Goal: Transaction & Acquisition: Book appointment/travel/reservation

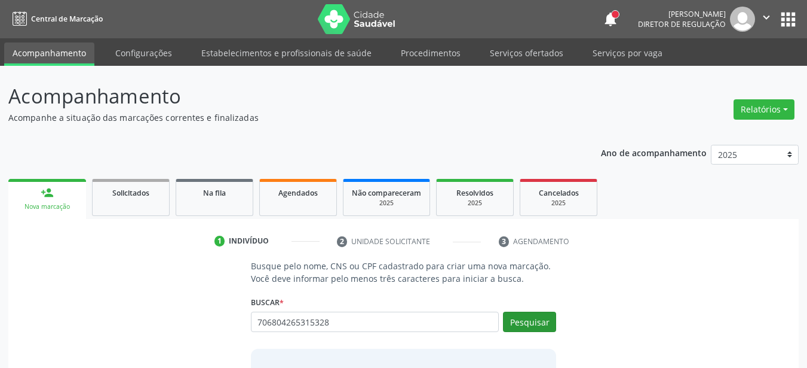
type input "706804265315328"
click at [522, 325] on button "Pesquisar" at bounding box center [529, 321] width 53 height 20
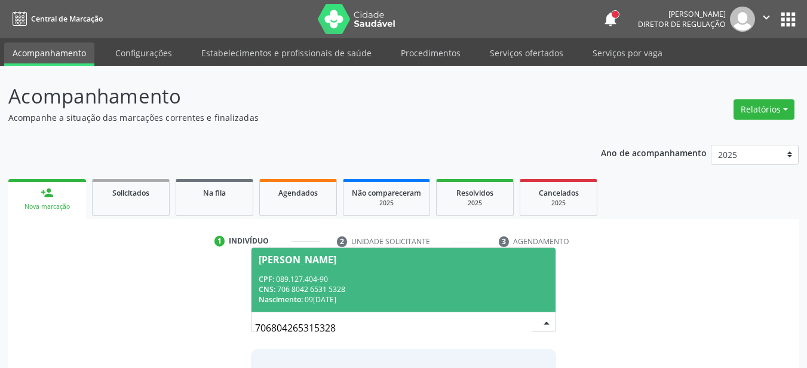
click at [463, 267] on span "Josivana Andrada da Silva CPF: 089.127.404-90 CNS: 706 8042 6531 5328 Nasciment…" at bounding box center [404, 279] width 305 height 64
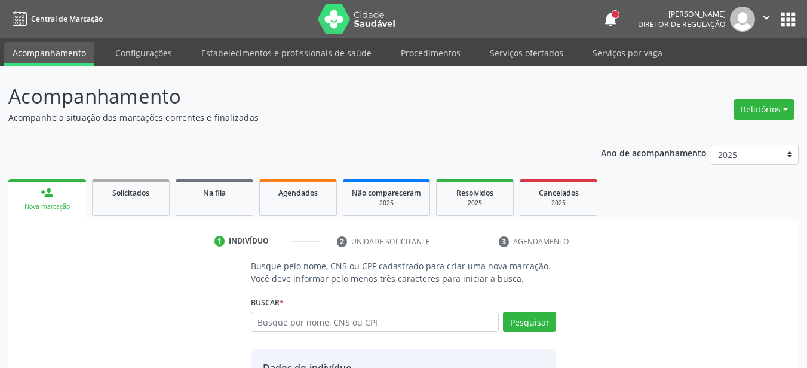
scroll to position [112, 0]
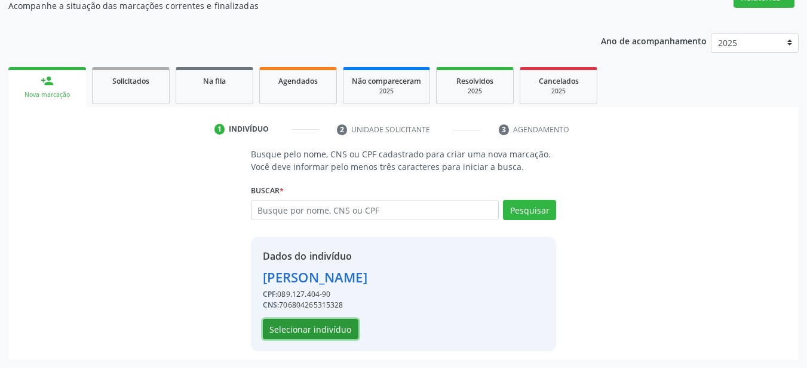
click at [294, 328] on button "Selecionar indivíduo" at bounding box center [311, 329] width 96 height 20
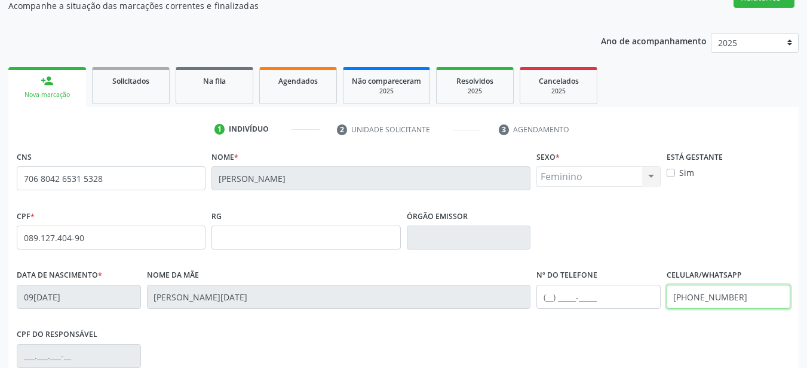
click at [756, 299] on input "(87) 99966-1483" at bounding box center [729, 296] width 124 height 24
type input "("
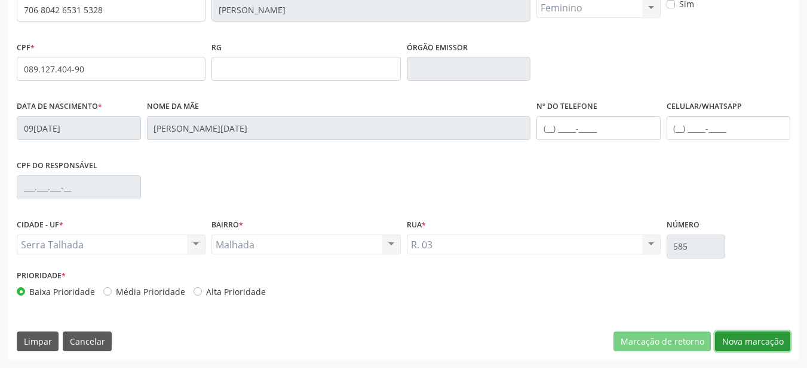
click at [760, 342] on button "Nova marcação" at bounding box center [752, 341] width 75 height 20
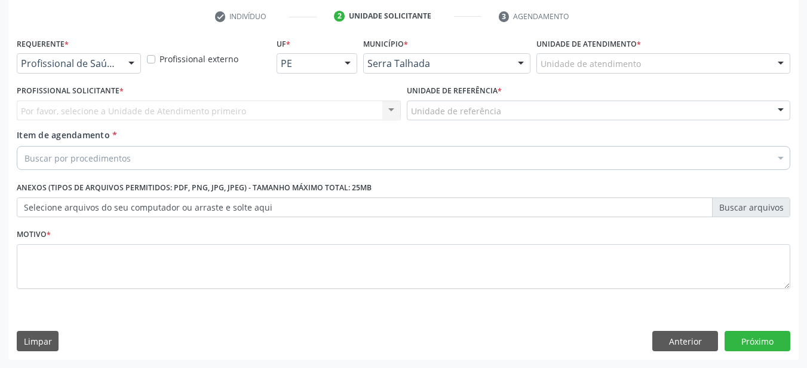
scroll to position [225, 0]
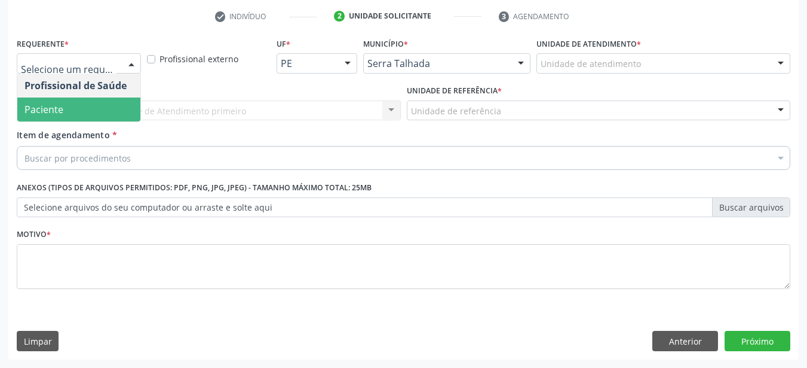
click at [76, 107] on span "Paciente" at bounding box center [78, 109] width 123 height 24
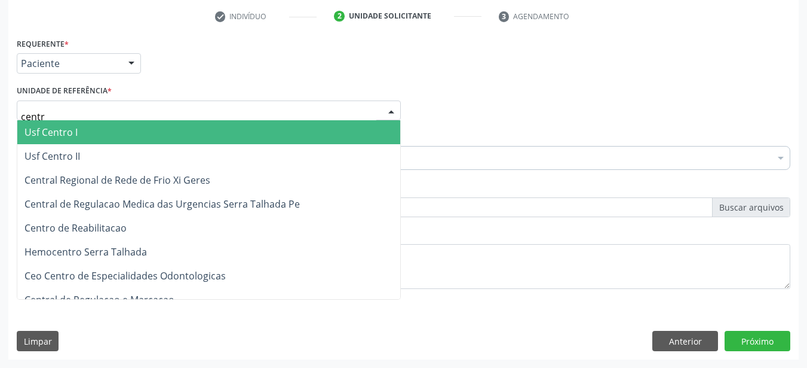
type input "centro"
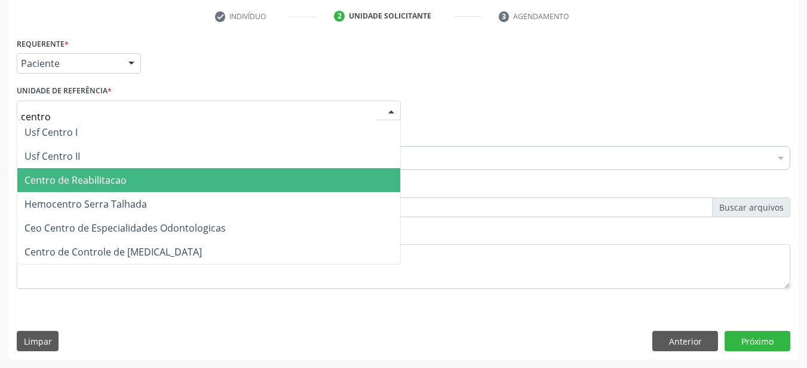
click at [74, 178] on span "Centro de Reabilitacao" at bounding box center [76, 179] width 102 height 13
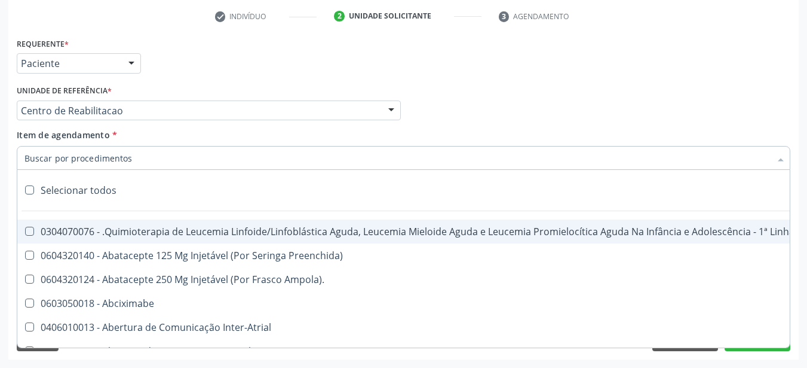
click at [87, 169] on input "Item de agendamento *" at bounding box center [398, 158] width 746 height 24
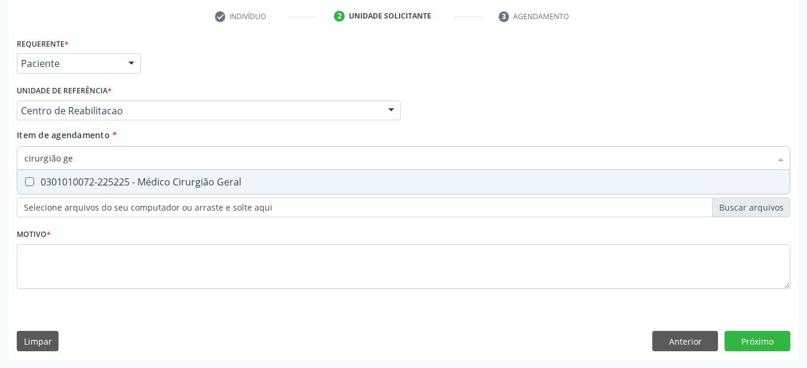
type input "cirurgião ger"
click at [109, 183] on div "0301010072-225225 - Médico Cirurgião Geral" at bounding box center [404, 182] width 758 height 10
checkbox Geral "true"
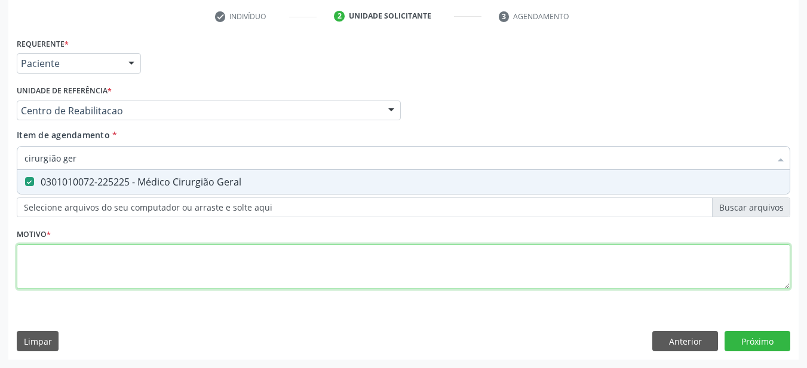
click at [81, 268] on div "Requerente * Paciente Profissional de Saúde Paciente Nenhum resultado encontrad…" at bounding box center [404, 170] width 774 height 271
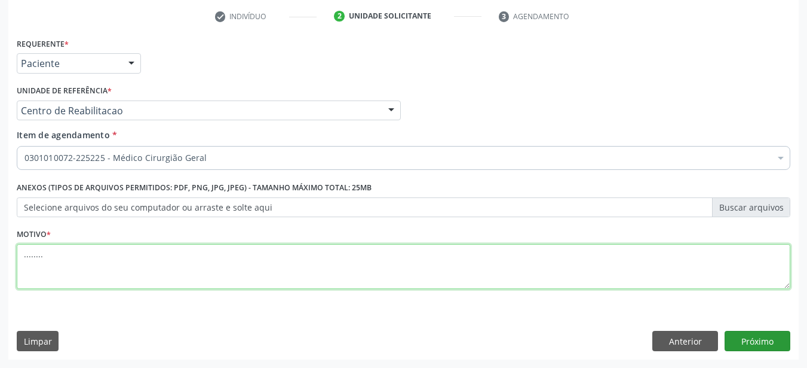
type textarea "........"
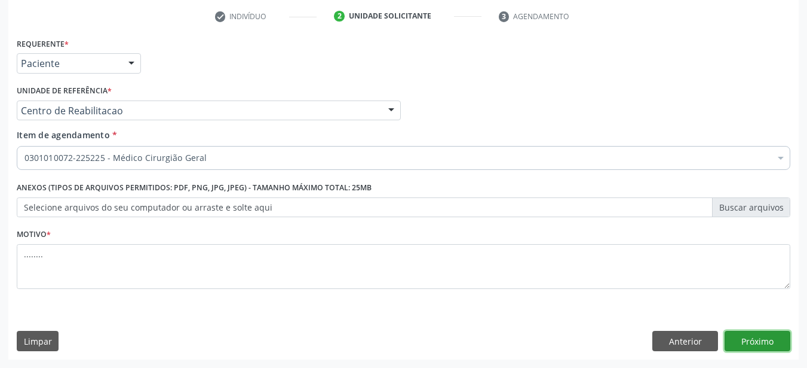
click at [766, 336] on button "Próximo" at bounding box center [758, 341] width 66 height 20
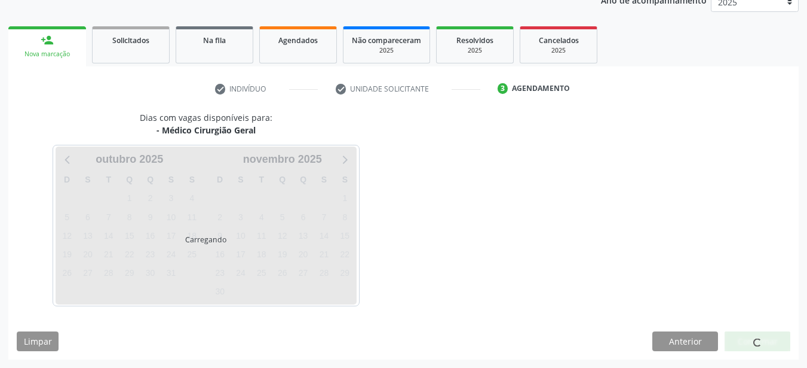
scroll to position [152, 0]
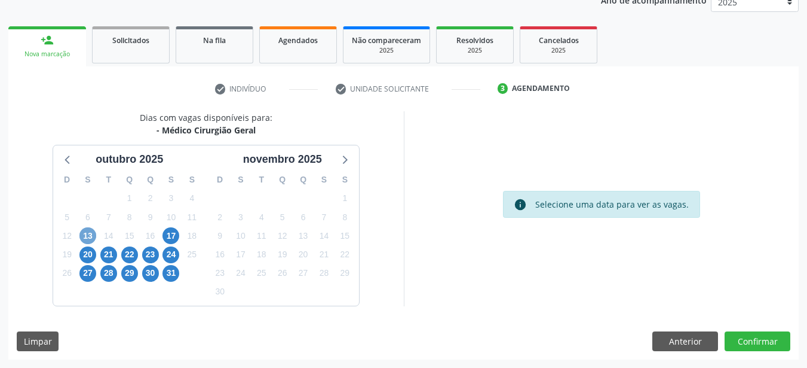
click at [85, 231] on span "13" at bounding box center [87, 235] width 17 height 17
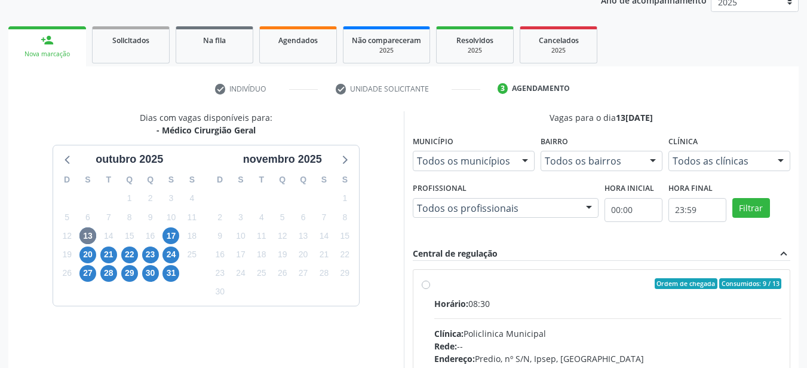
click at [435, 287] on label "Ordem de chegada Consumidos: 9 / 13 Horário: 08:30 Clínica: Policlinica Municip…" at bounding box center [609, 369] width 348 height 183
click at [426, 287] on input "Ordem de chegada Consumidos: 9 / 13 Horário: 08:30 Clínica: Policlinica Municip…" at bounding box center [426, 283] width 8 height 11
radio input "true"
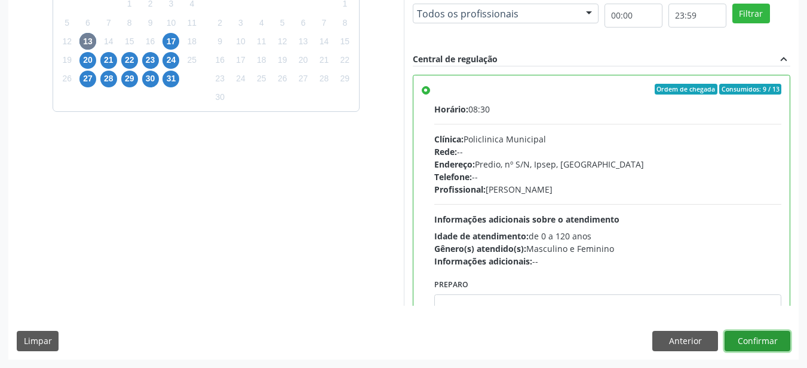
click at [755, 346] on button "Confirmar" at bounding box center [758, 341] width 66 height 20
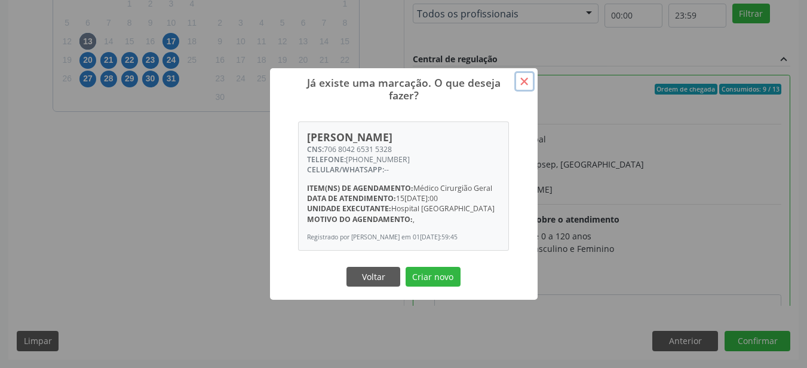
click at [525, 75] on button "×" at bounding box center [525, 81] width 20 height 20
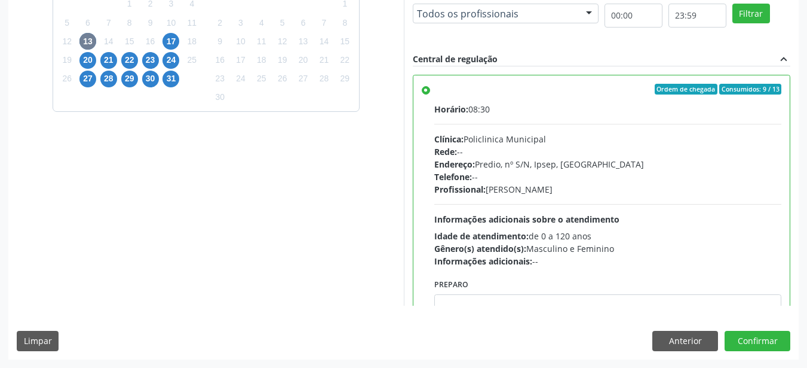
scroll to position [25, 0]
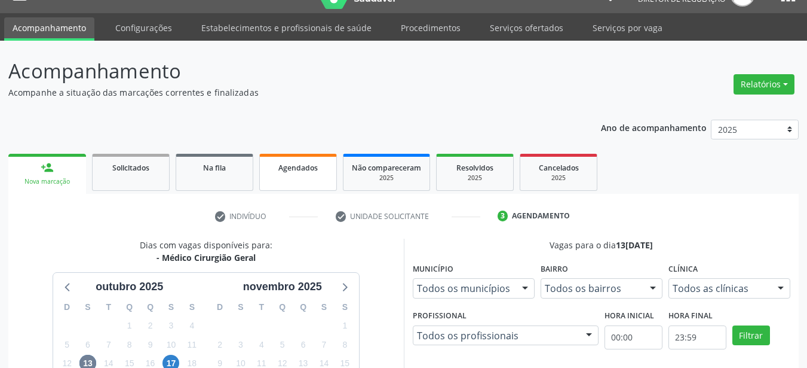
click at [280, 164] on span "Agendados" at bounding box center [298, 168] width 39 height 10
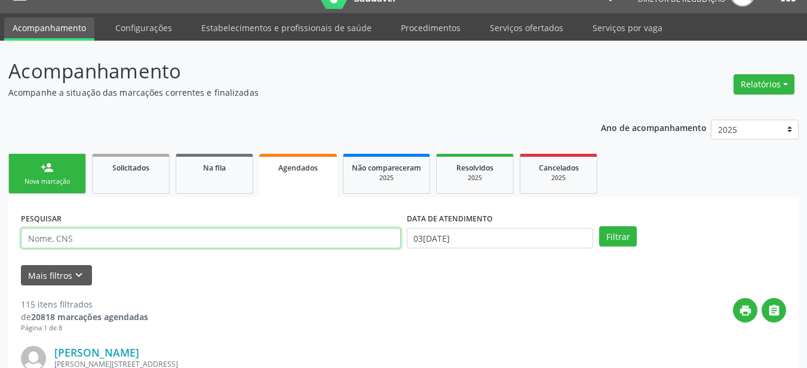
click at [114, 242] on input "text" at bounding box center [211, 238] width 380 height 20
type input "706804265315328"
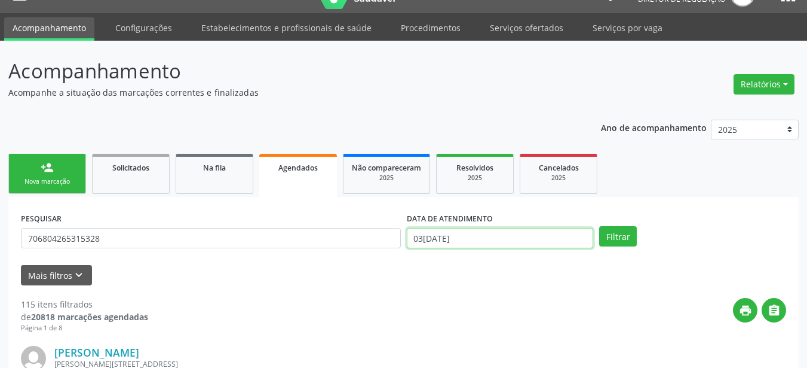
click at [494, 240] on input "03/10/2025" at bounding box center [500, 238] width 187 height 20
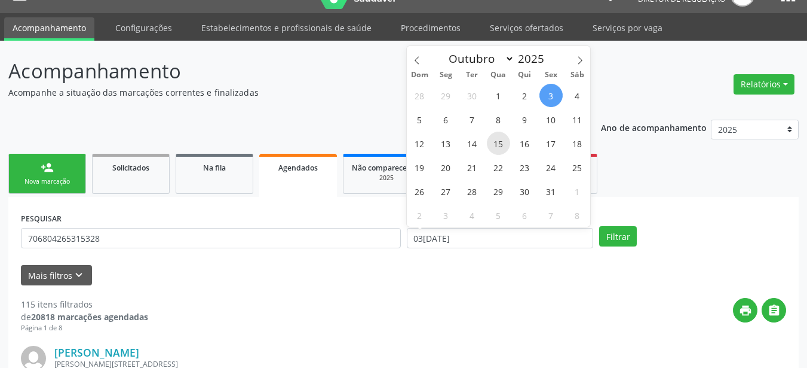
click at [504, 145] on span "15" at bounding box center [498, 142] width 23 height 23
type input "15/10/2025"
click at [504, 145] on span "15" at bounding box center [498, 142] width 23 height 23
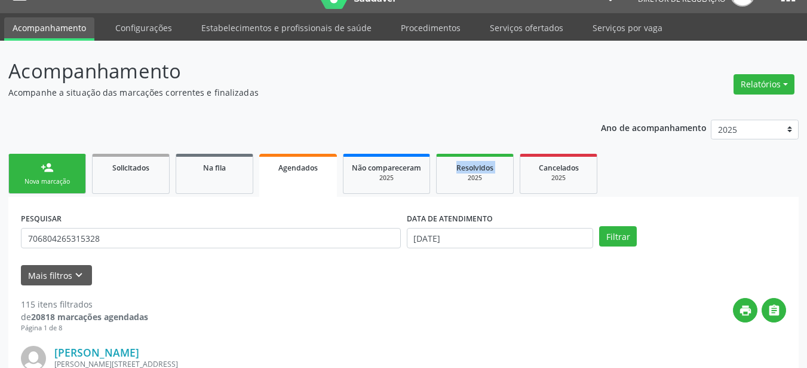
click at [622, 235] on button "Filtrar" at bounding box center [618, 236] width 38 height 20
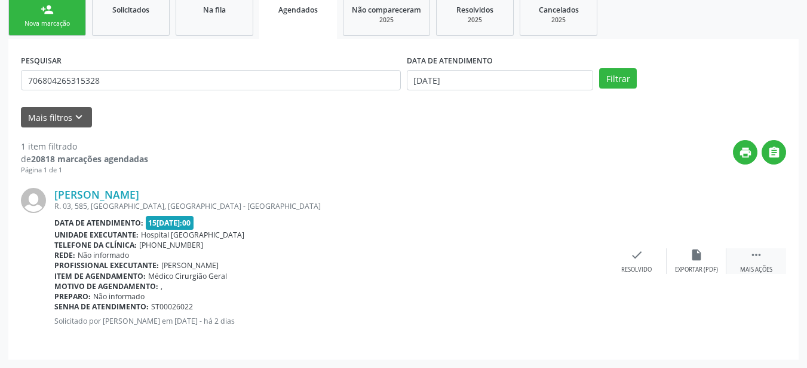
click at [760, 255] on icon "" at bounding box center [756, 254] width 13 height 13
click at [525, 263] on div "print Imprimir" at bounding box center [518, 261] width 60 height 26
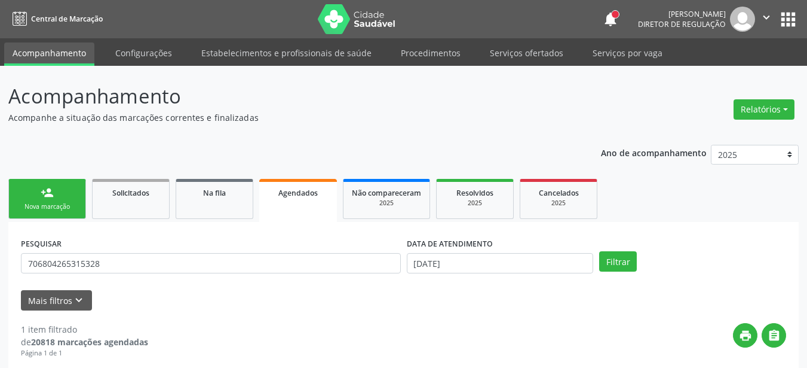
click at [785, 19] on button "apps" at bounding box center [788, 19] width 21 height 21
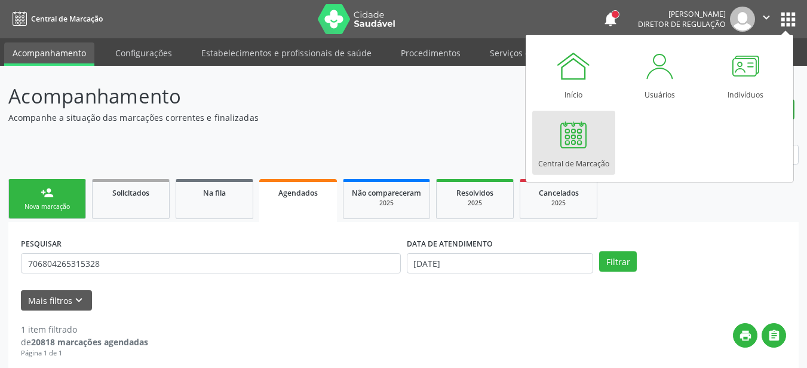
click at [601, 137] on link "Central de Marcação" at bounding box center [574, 143] width 83 height 64
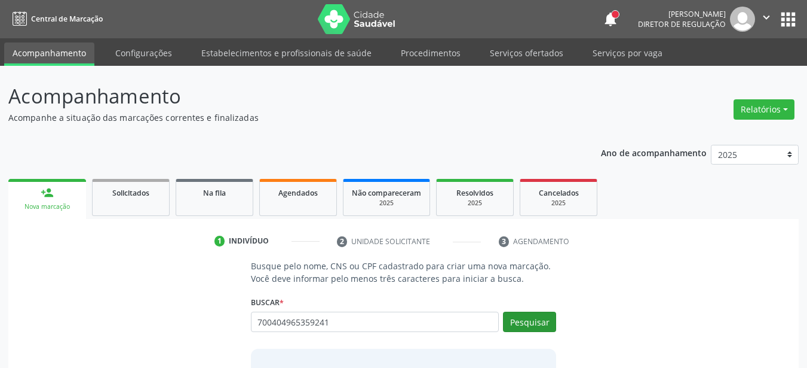
type input "700404965359241"
click at [524, 320] on button "Pesquisar" at bounding box center [529, 321] width 53 height 20
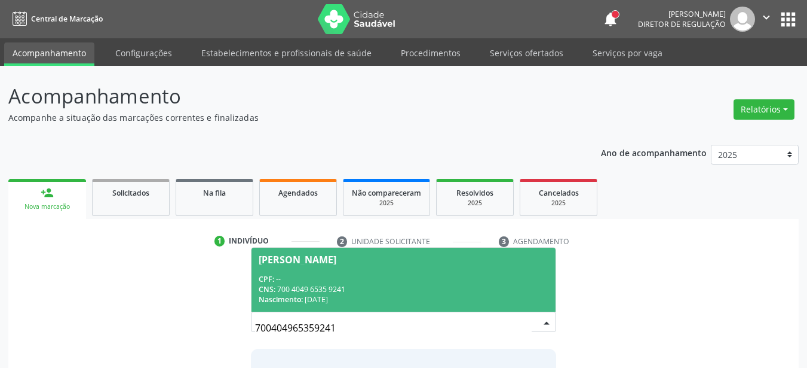
scroll to position [93, 0]
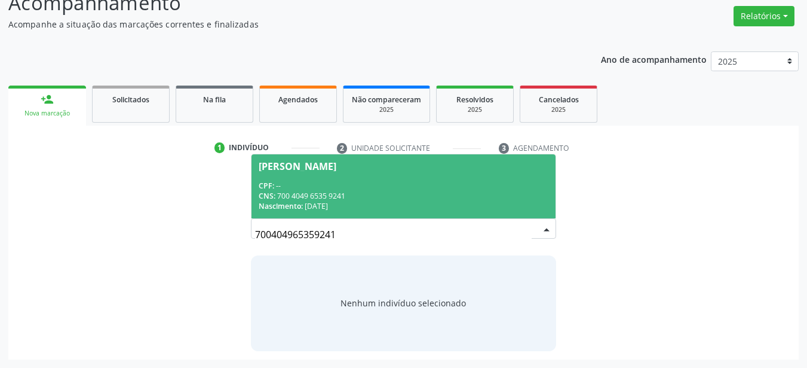
click at [436, 170] on span "[PERSON_NAME] CPF: -- CNS: 700 4049 6535 9241 Nascimento: [DATE]" at bounding box center [404, 186] width 305 height 64
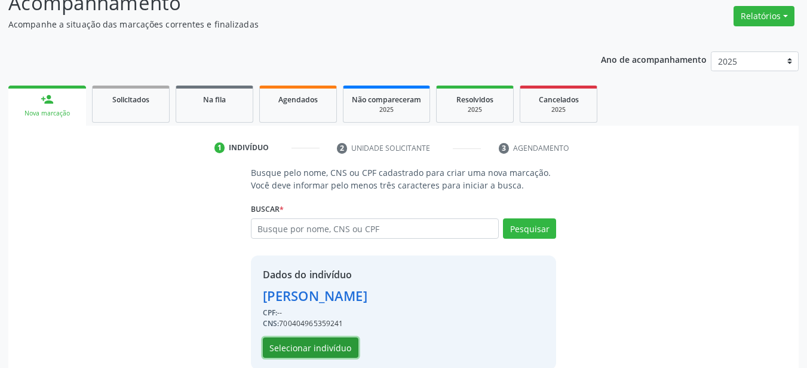
click at [312, 347] on button "Selecionar indivíduo" at bounding box center [311, 347] width 96 height 20
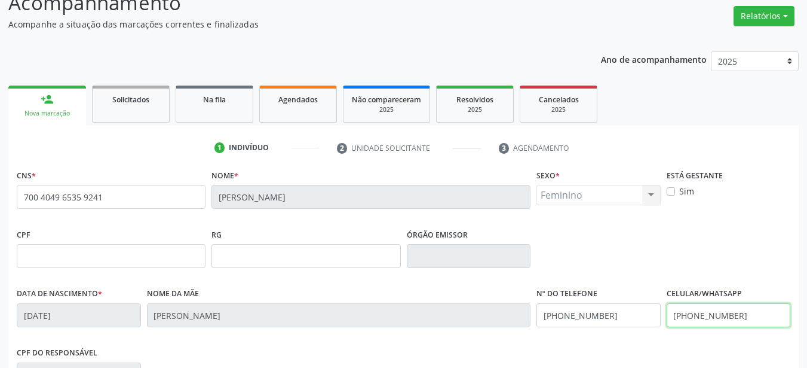
drag, startPoint x: 755, startPoint y: 310, endPoint x: 632, endPoint y: 329, distance: 125.3
click at [632, 329] on div "Data de nascimento * [DATE] Nome da mãe [PERSON_NAME] Nº do Telefone [PHONE_NUM…" at bounding box center [404, 313] width 780 height 59
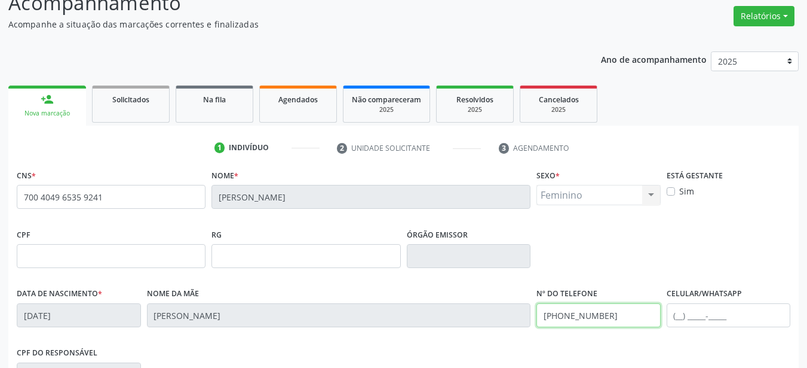
click at [528, 323] on div "Data de nascimento * [DATE] Nome da mãe [PERSON_NAME] Nº do Telefone [PHONE_NUM…" at bounding box center [404, 313] width 780 height 59
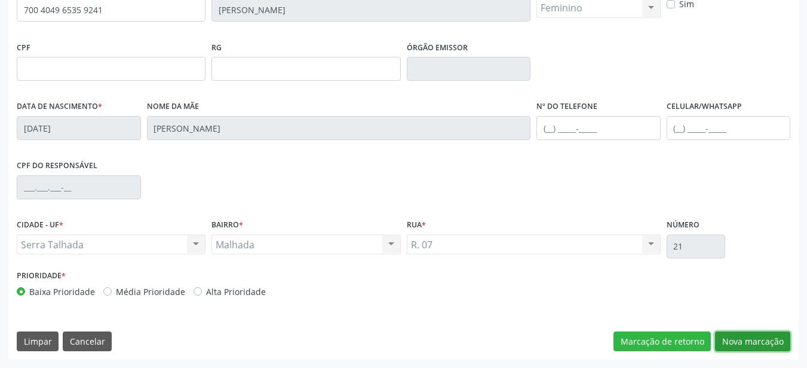
click at [775, 342] on button "Nova marcação" at bounding box center [752, 341] width 75 height 20
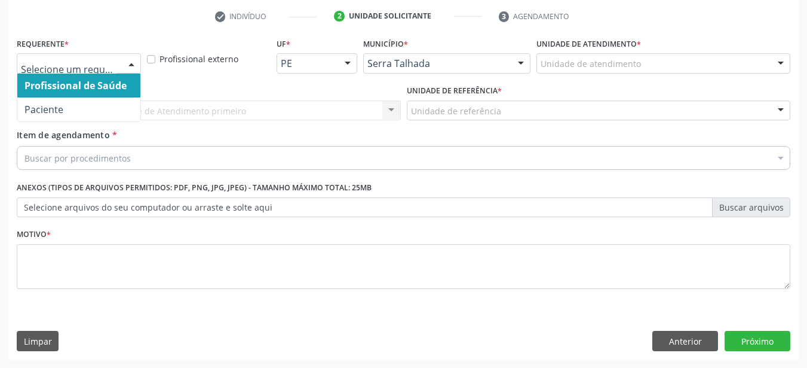
click at [126, 65] on div at bounding box center [132, 64] width 18 height 20
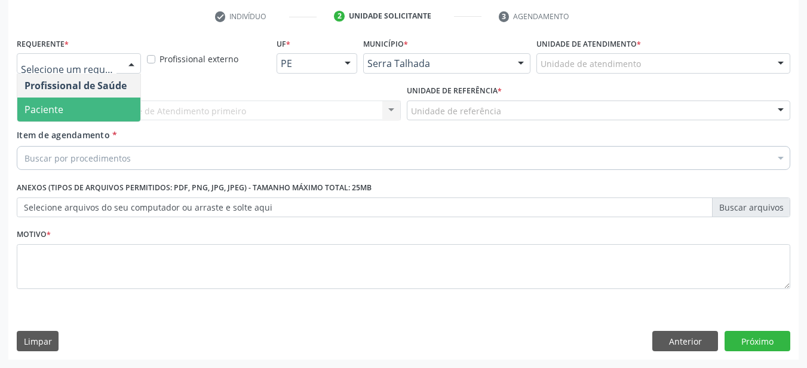
click at [108, 113] on span "Paciente" at bounding box center [78, 109] width 123 height 24
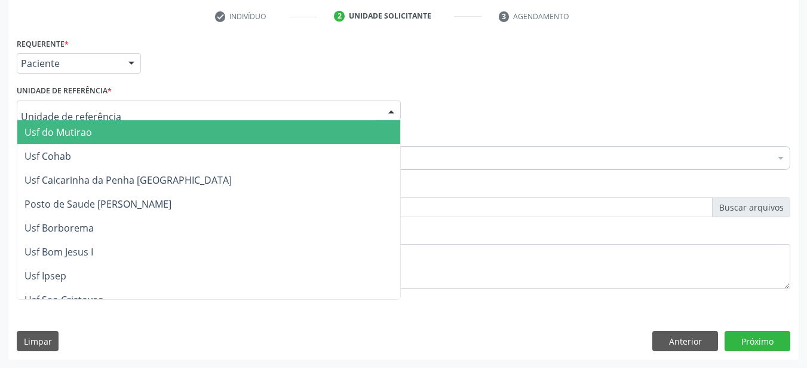
click at [108, 113] on div at bounding box center [209, 110] width 384 height 20
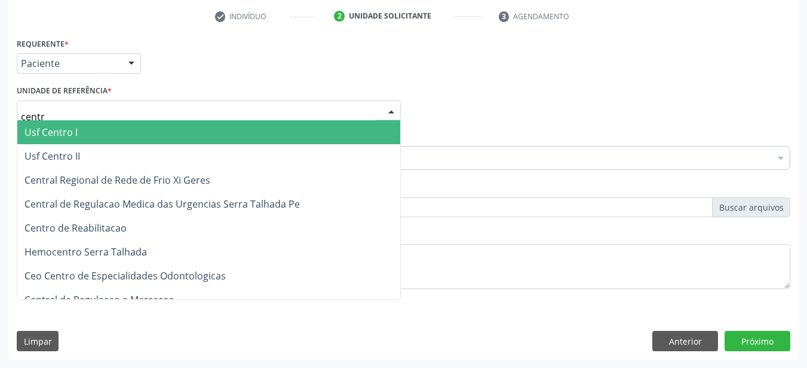
type input "centro"
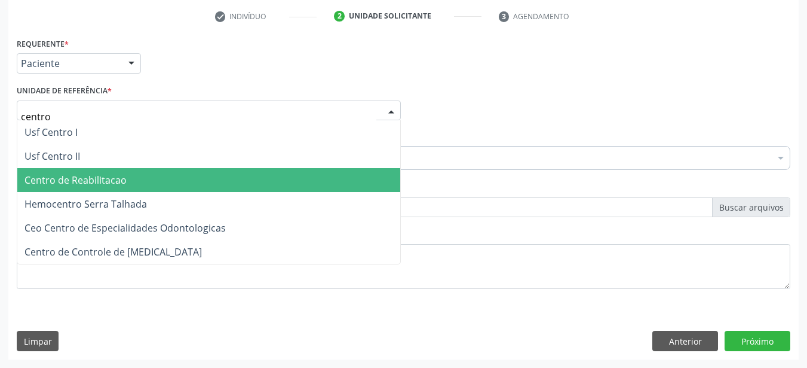
click at [97, 174] on span "Centro de Reabilitacao" at bounding box center [76, 179] width 102 height 13
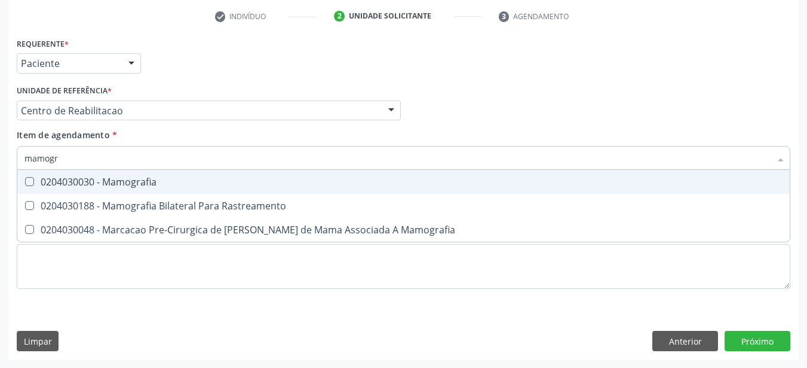
type input "mamogra"
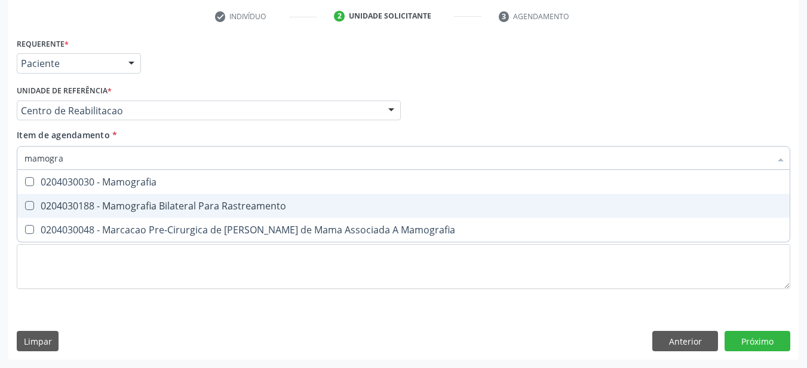
click at [93, 206] on div "0204030188 - Mamografia Bilateral Para Rastreamento" at bounding box center [404, 206] width 758 height 10
checkbox Rastreamento "true"
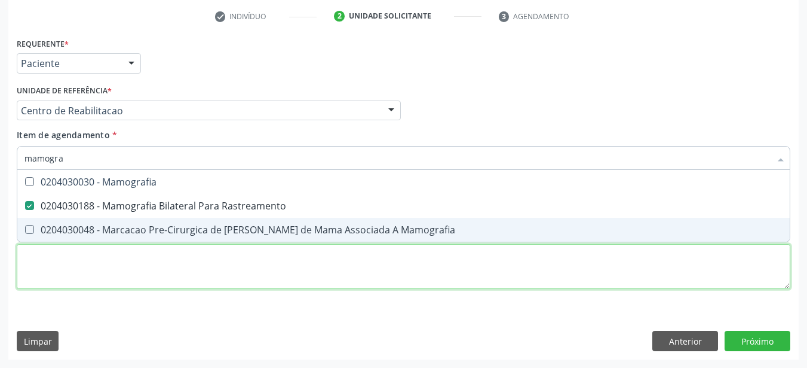
click at [82, 255] on div "Requerente * Paciente Profissional de Saúde Paciente Nenhum resultado encontrad…" at bounding box center [404, 170] width 774 height 271
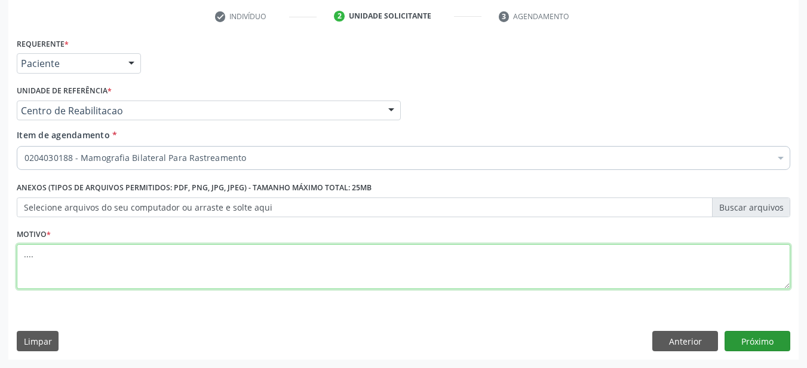
type textarea "...."
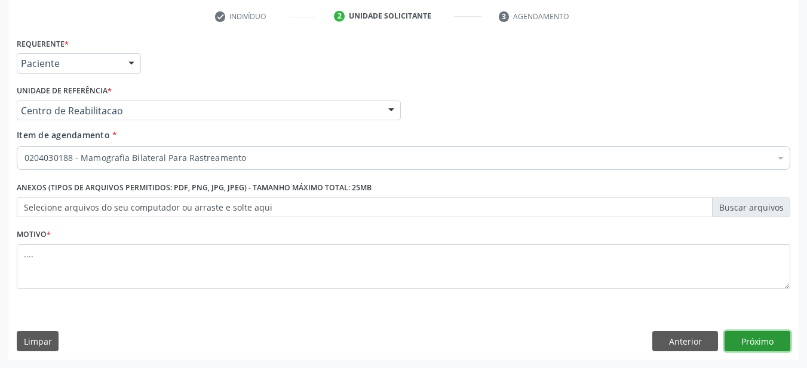
click at [748, 338] on button "Próximo" at bounding box center [758, 341] width 66 height 20
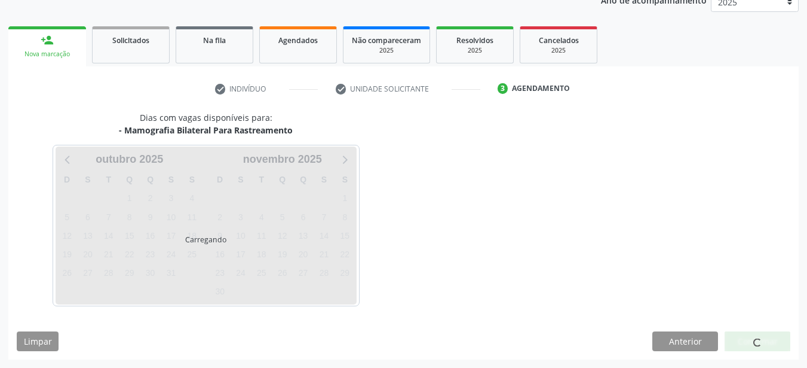
scroll to position [152, 0]
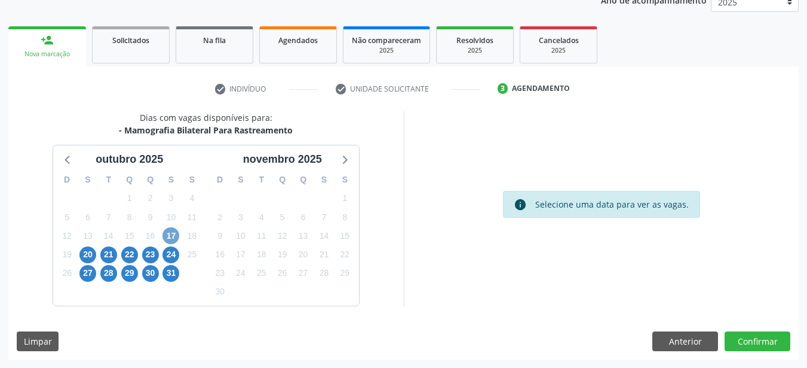
click at [170, 235] on span "17" at bounding box center [171, 235] width 17 height 17
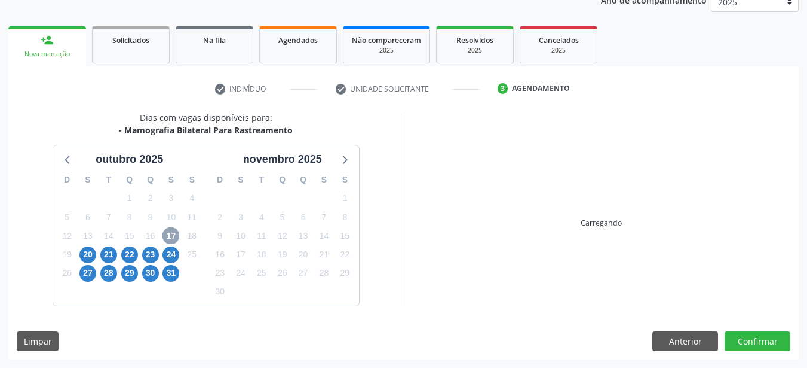
click at [170, 235] on span "17" at bounding box center [171, 235] width 17 height 17
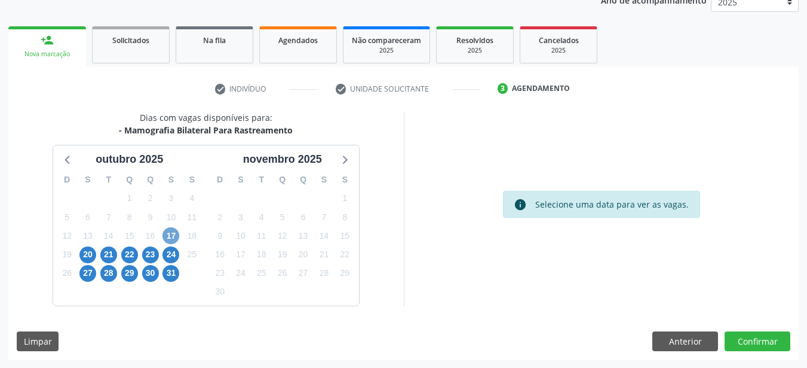
click at [169, 233] on span "17" at bounding box center [171, 235] width 17 height 17
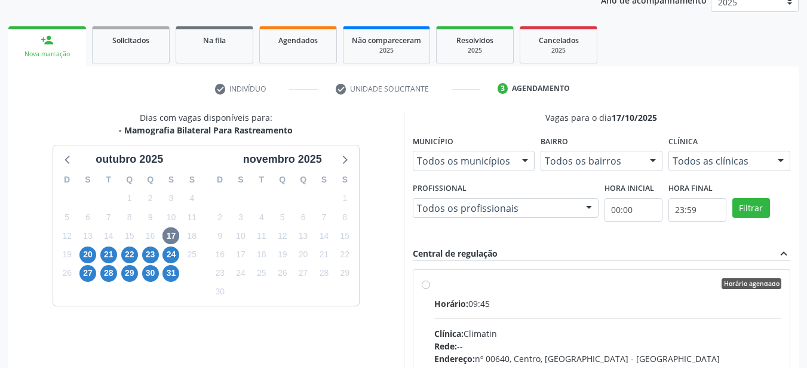
click at [435, 285] on label "Horário agendado Horário: 09:45 Clínica: Climatin Rede: -- Endereço: nº 00640, …" at bounding box center [609, 369] width 348 height 183
click at [428, 285] on input "Horário agendado Horário: 09:45 Clínica: Climatin Rede: -- Endereço: nº 00640, …" at bounding box center [426, 283] width 8 height 11
radio input "true"
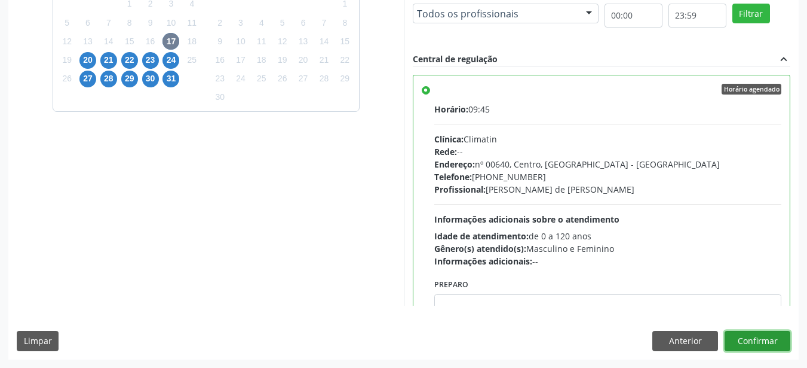
click at [776, 340] on button "Confirmar" at bounding box center [758, 341] width 66 height 20
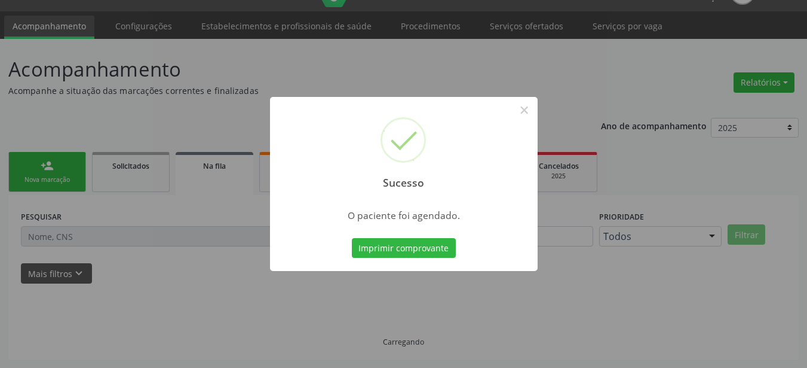
scroll to position [27, 0]
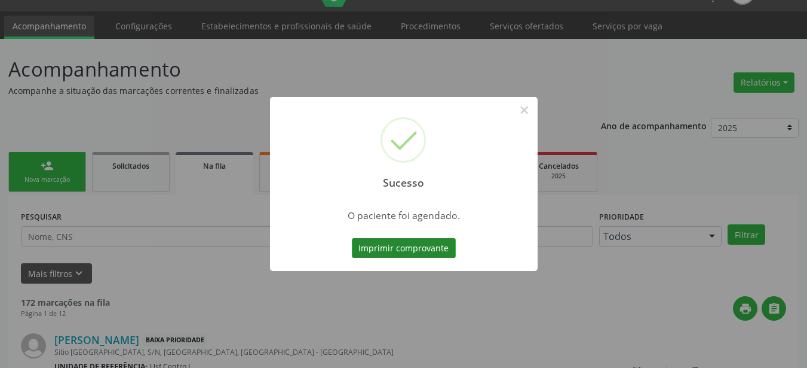
click at [390, 248] on button "Imprimir comprovante" at bounding box center [404, 248] width 104 height 20
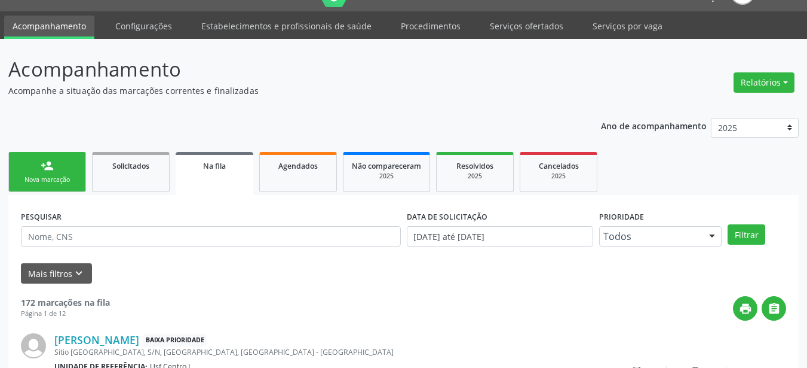
scroll to position [0, 0]
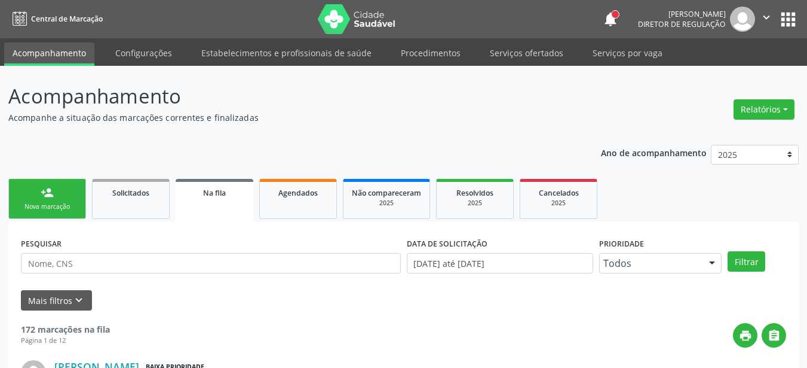
click at [790, 20] on button "apps" at bounding box center [788, 19] width 21 height 21
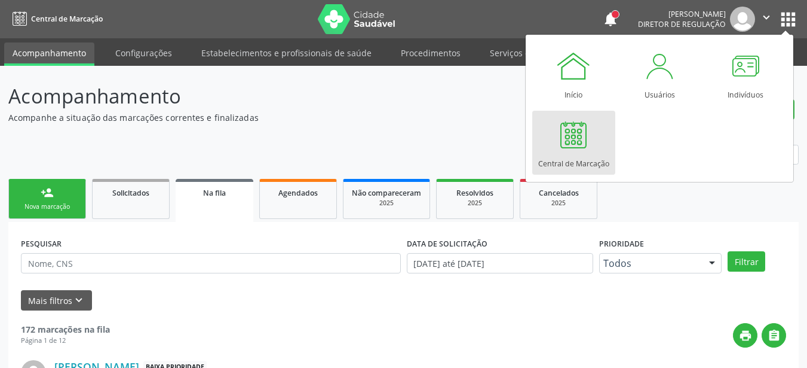
click at [562, 133] on div at bounding box center [574, 135] width 36 height 36
